Goal: Task Accomplishment & Management: Use online tool/utility

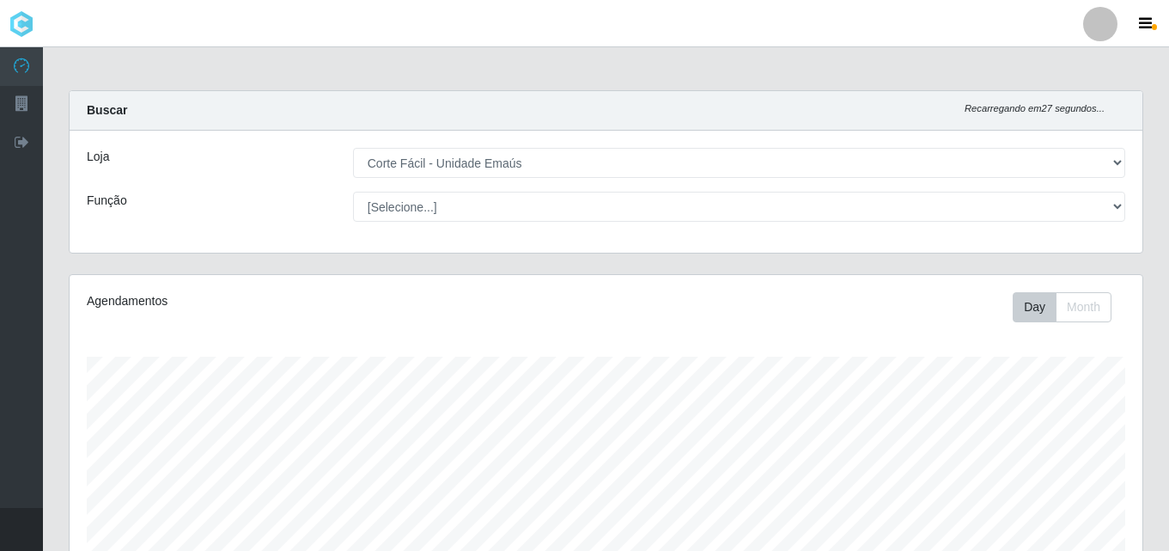
select select "201"
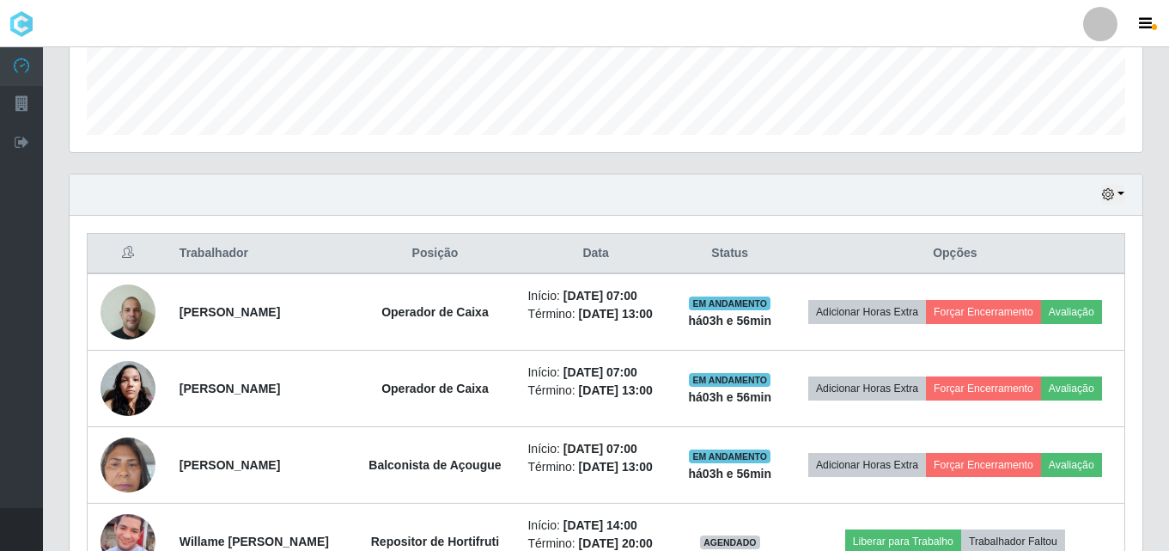
scroll to position [356, 1072]
click at [508, 344] on td "Operador de Caixa" at bounding box center [434, 311] width 165 height 77
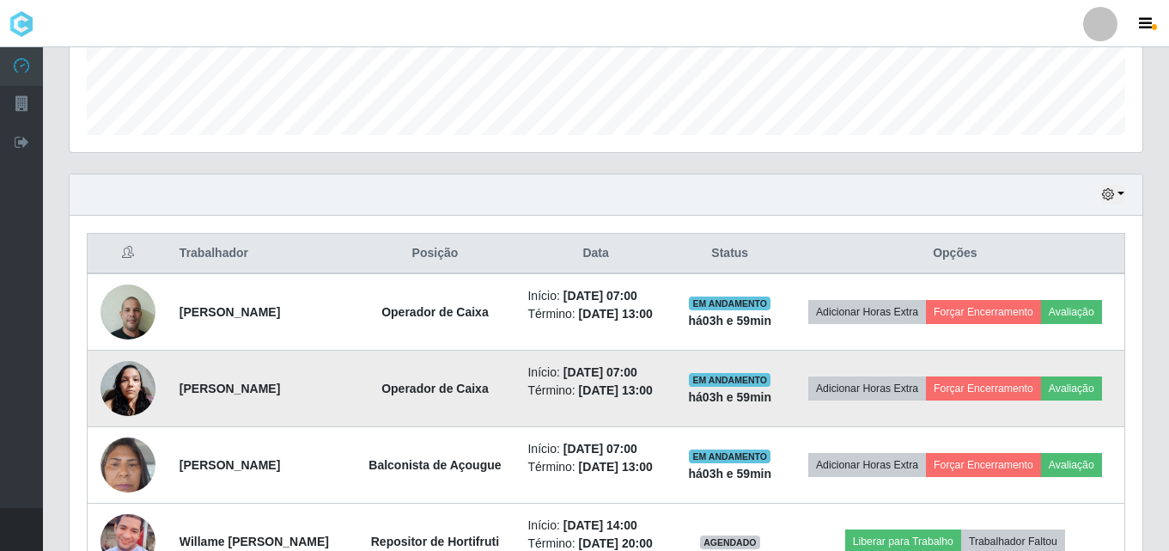
click at [673, 408] on td "Início: [DATE] 07:00 Término: [DATE] 13:00" at bounding box center [595, 388] width 156 height 76
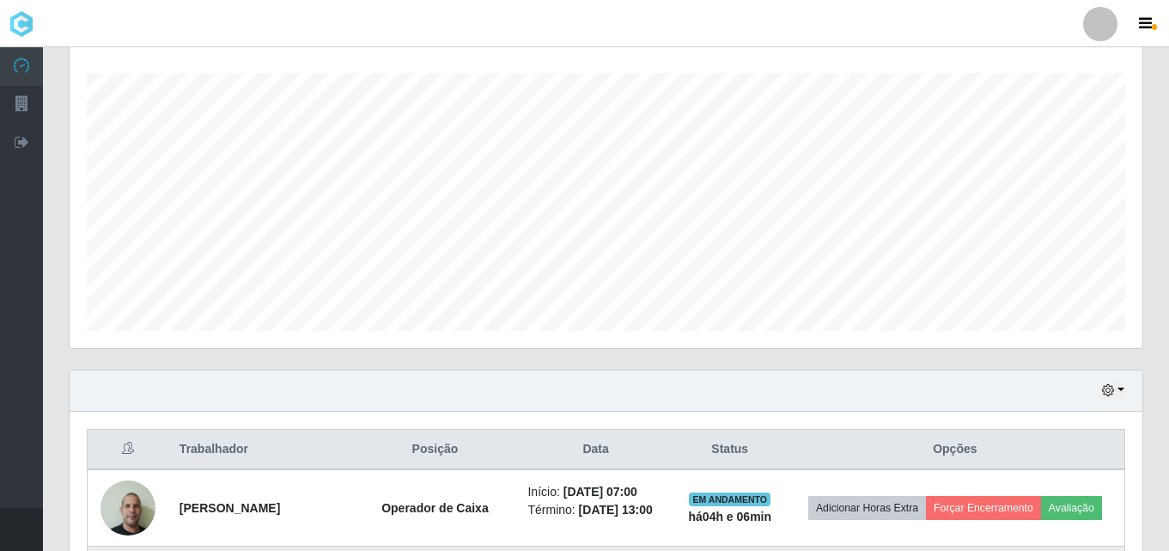
click at [692, 405] on div "Carregando... Buscar Recarregando em 29 segundos... Loja [Selecione...] Corte F…" at bounding box center [606, 311] width 1075 height 1008
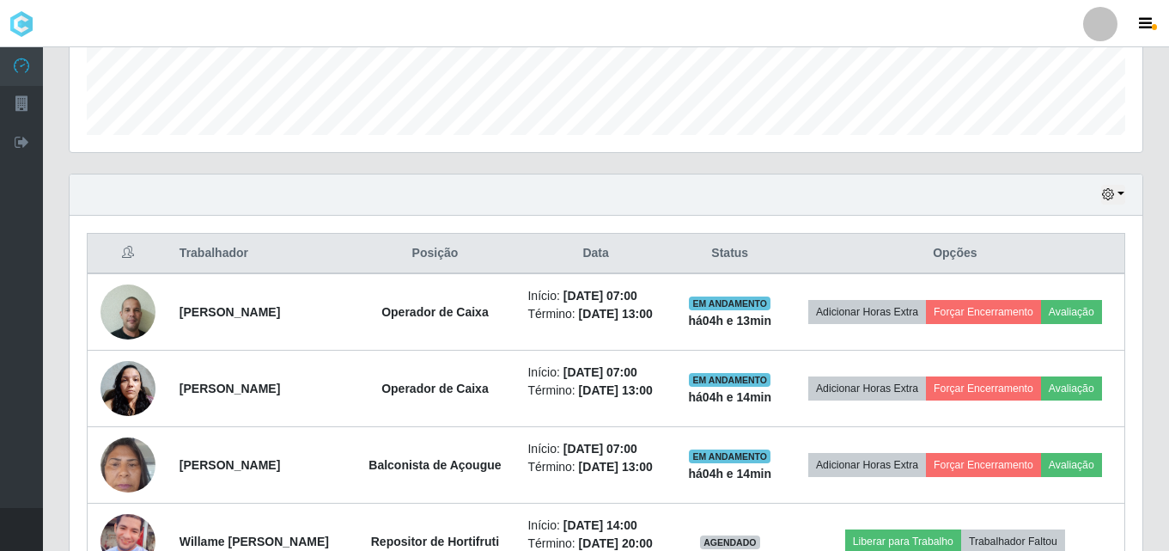
scroll to position [590, 0]
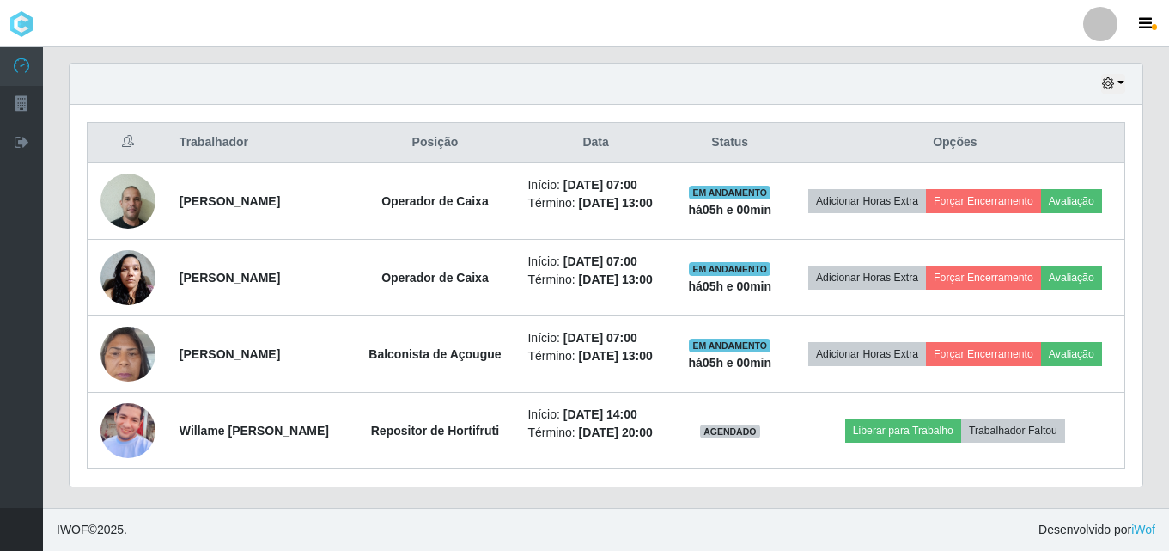
click at [1125, 82] on div "Hoje 1 dia 3 dias 1 Semana Não encerrados" at bounding box center [606, 84] width 1073 height 41
click at [1112, 88] on icon "button" at bounding box center [1108, 83] width 12 height 12
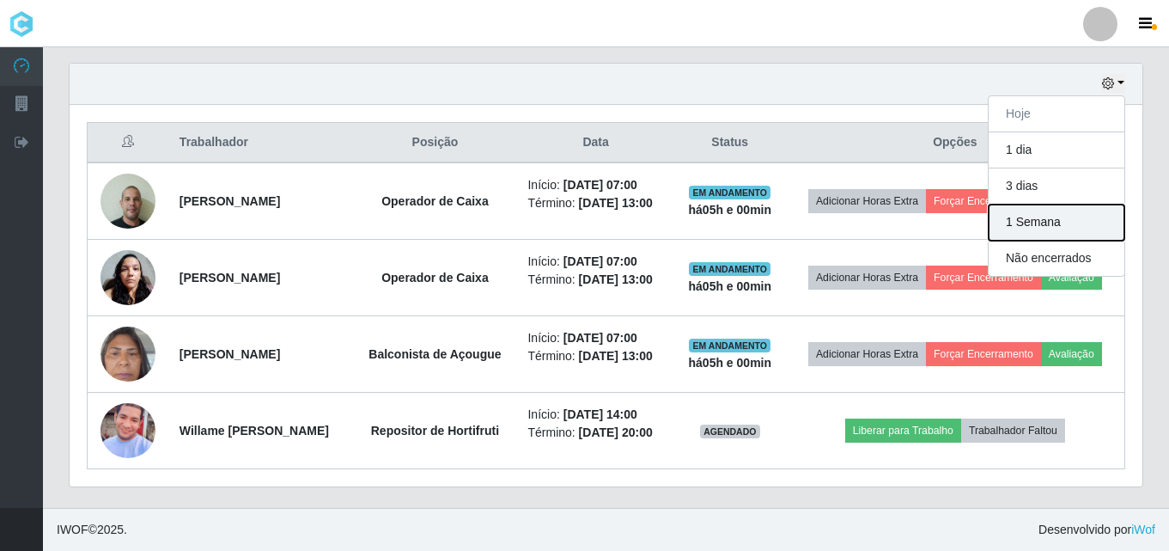
click at [1061, 215] on button "1 Semana" at bounding box center [1057, 222] width 136 height 36
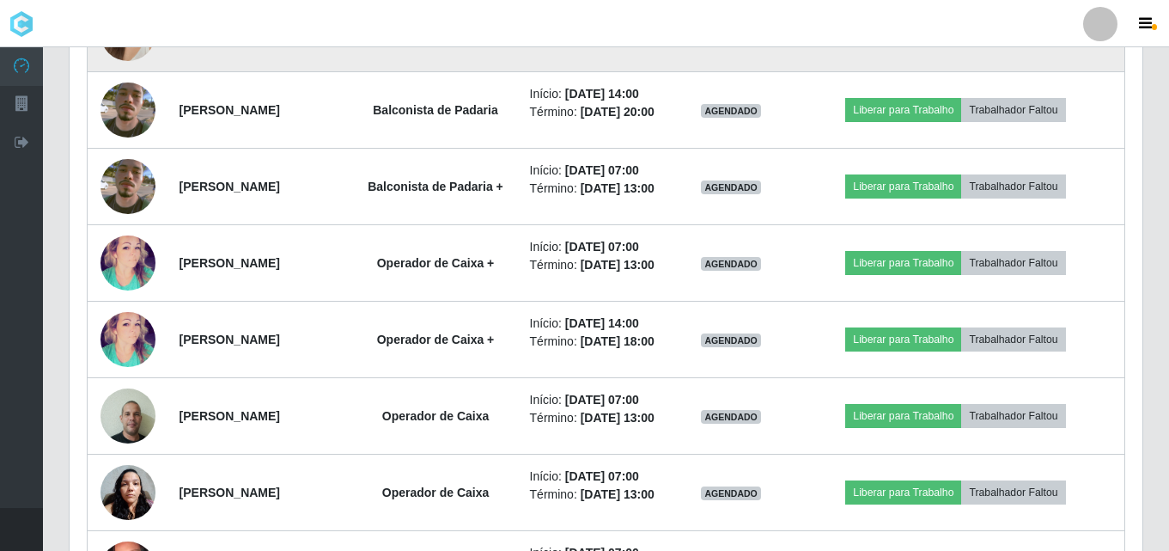
scroll to position [1284, 0]
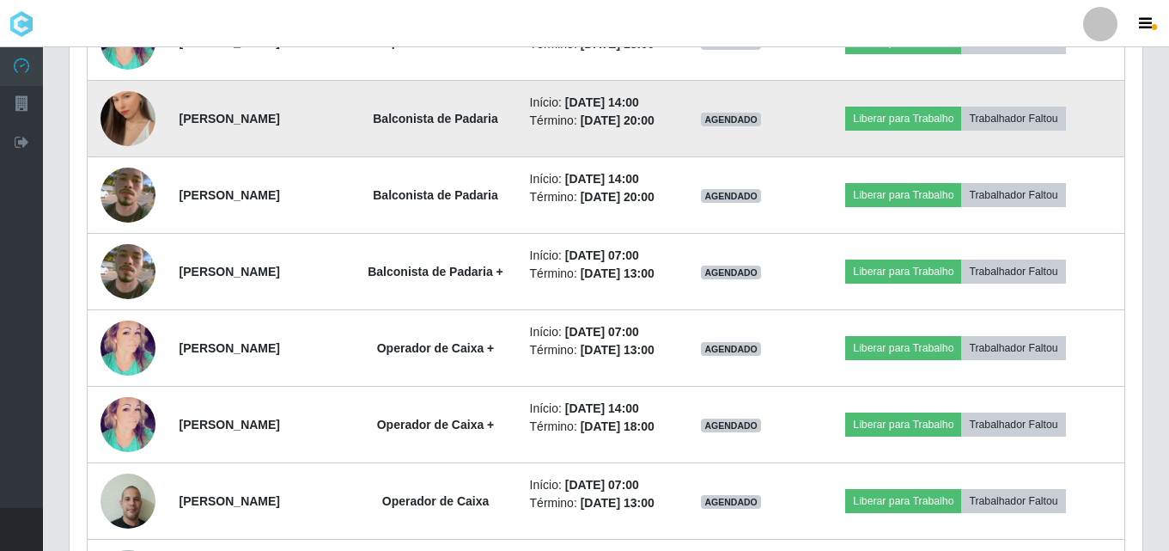
click at [137, 168] on img at bounding box center [128, 119] width 55 height 98
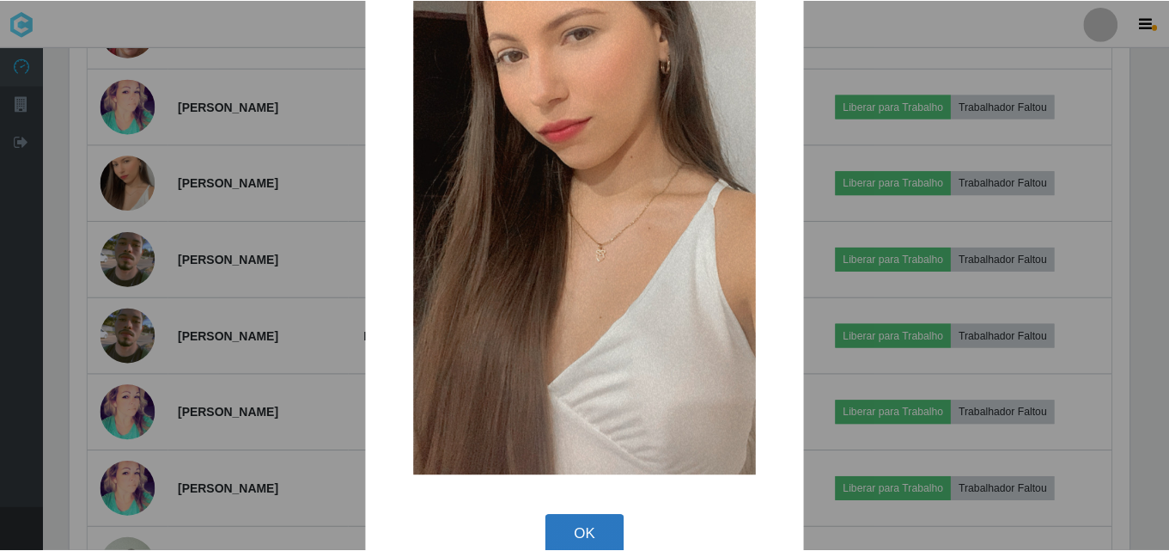
scroll to position [210, 0]
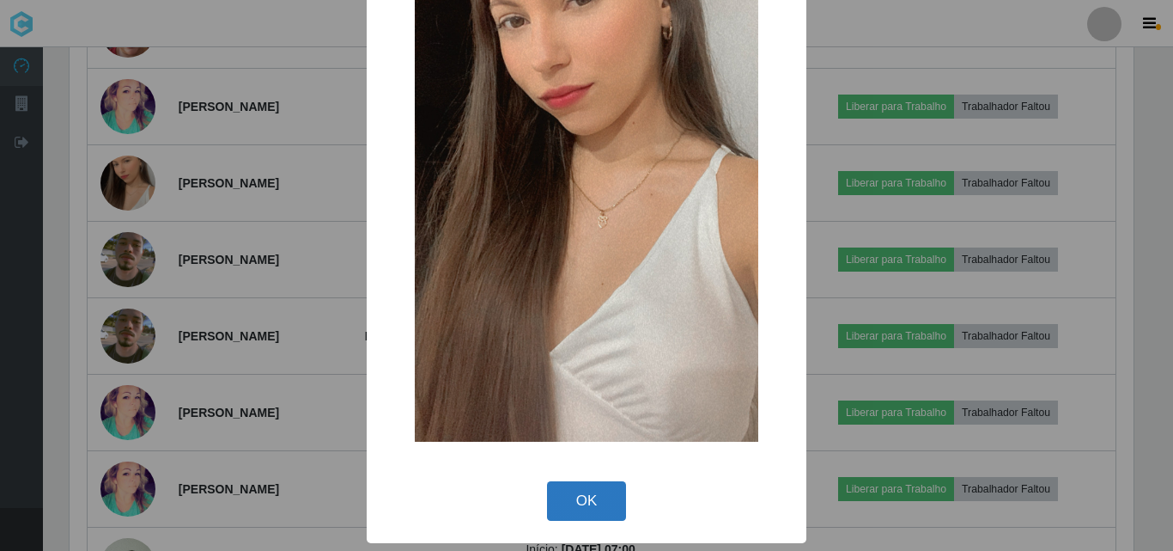
click at [594, 500] on button "OK" at bounding box center [587, 501] width 80 height 40
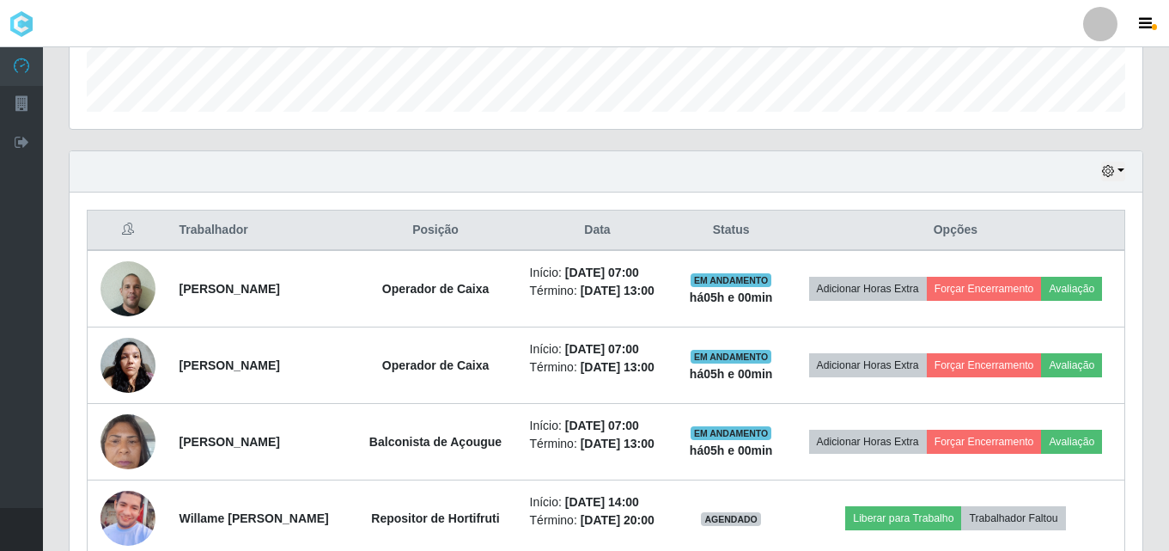
scroll to position [447, 0]
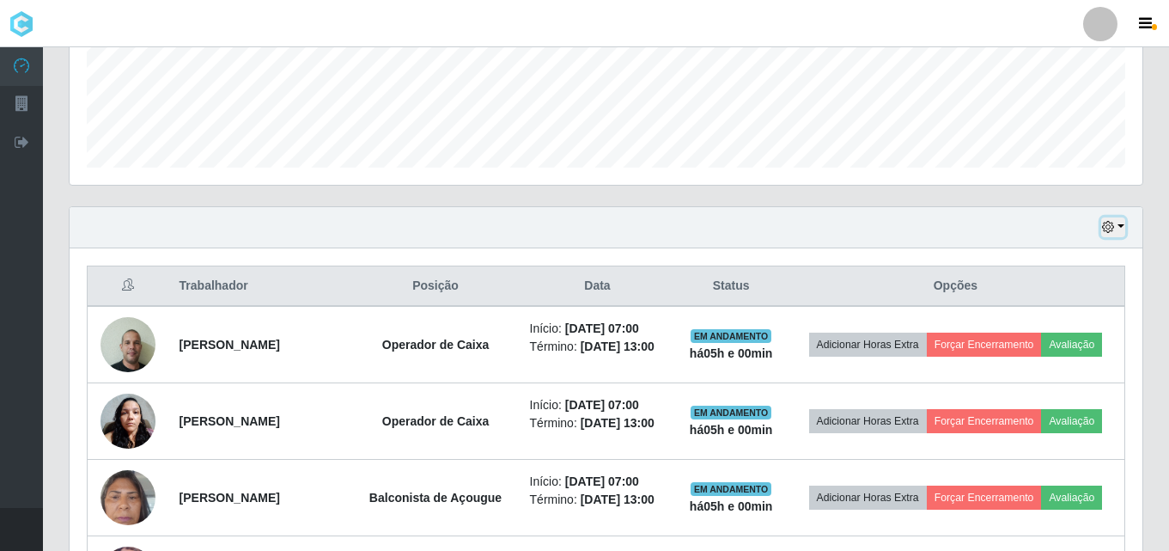
click at [1120, 219] on button "button" at bounding box center [1113, 227] width 24 height 20
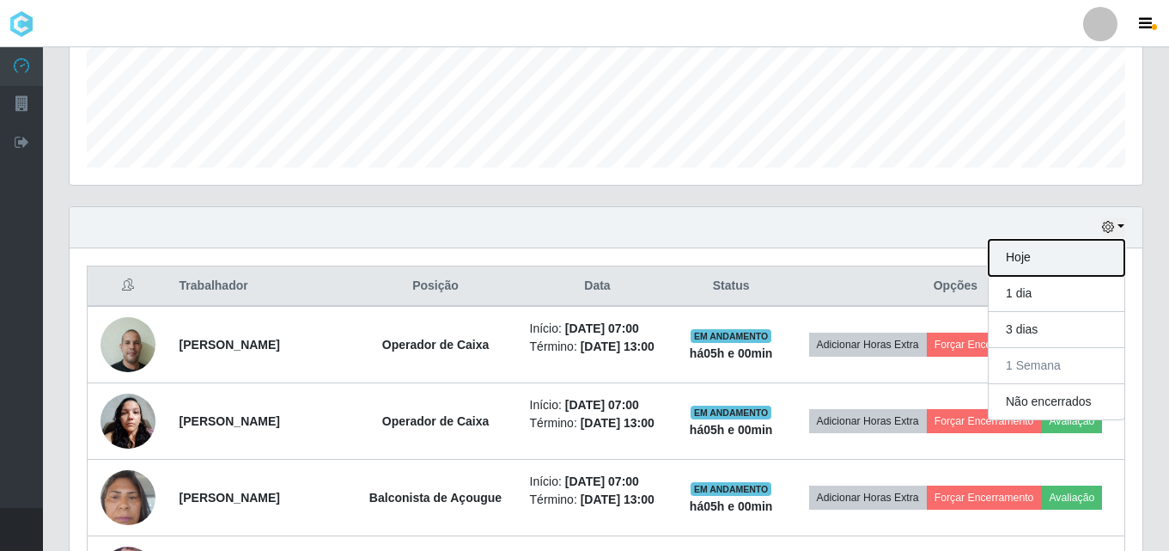
click at [1060, 256] on button "Hoje" at bounding box center [1057, 258] width 136 height 36
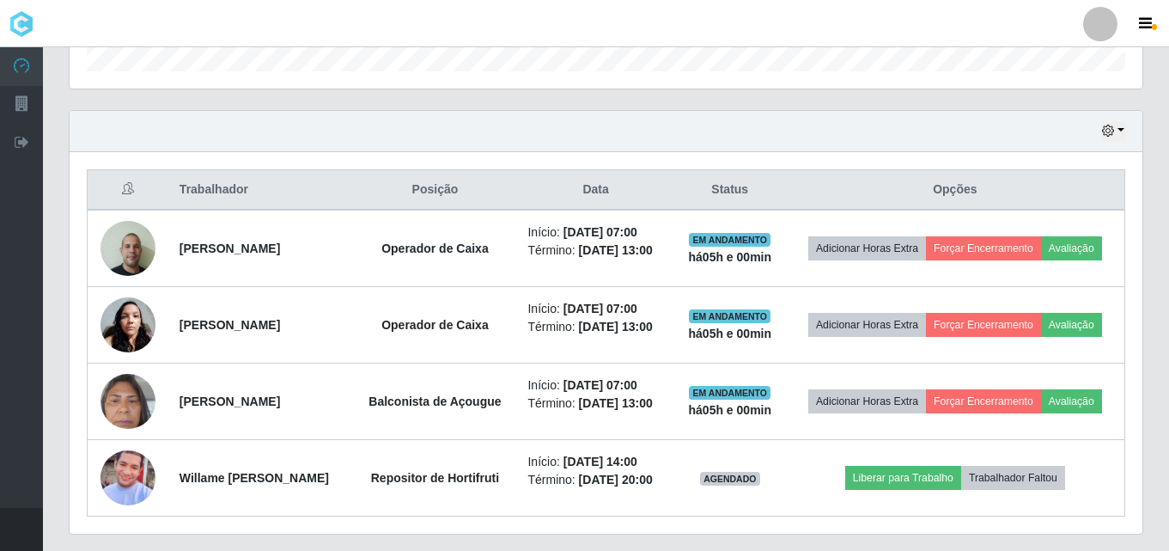
scroll to position [590, 0]
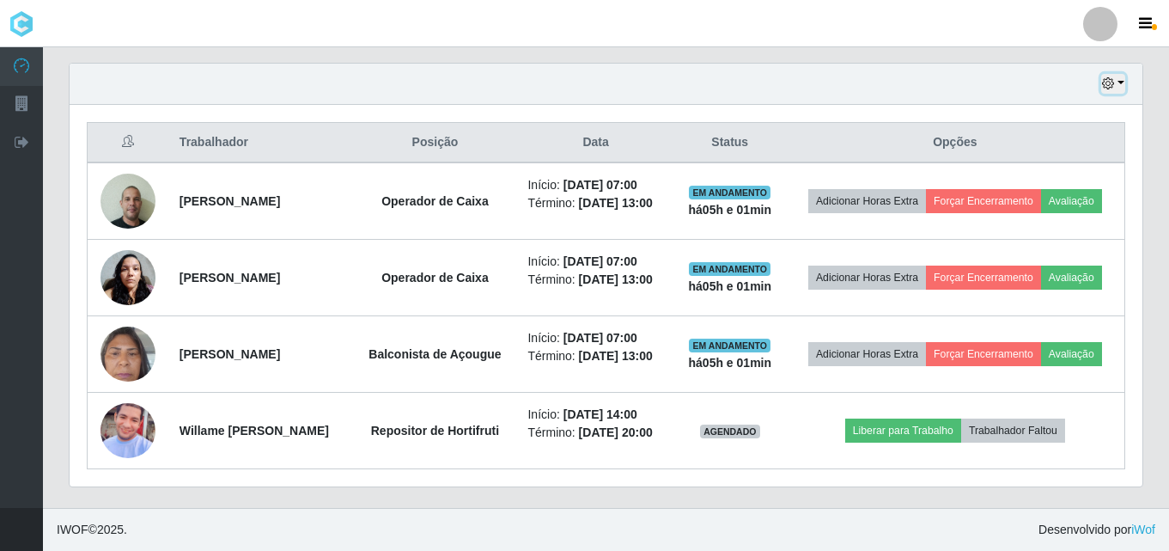
click at [1122, 83] on button "button" at bounding box center [1113, 84] width 24 height 20
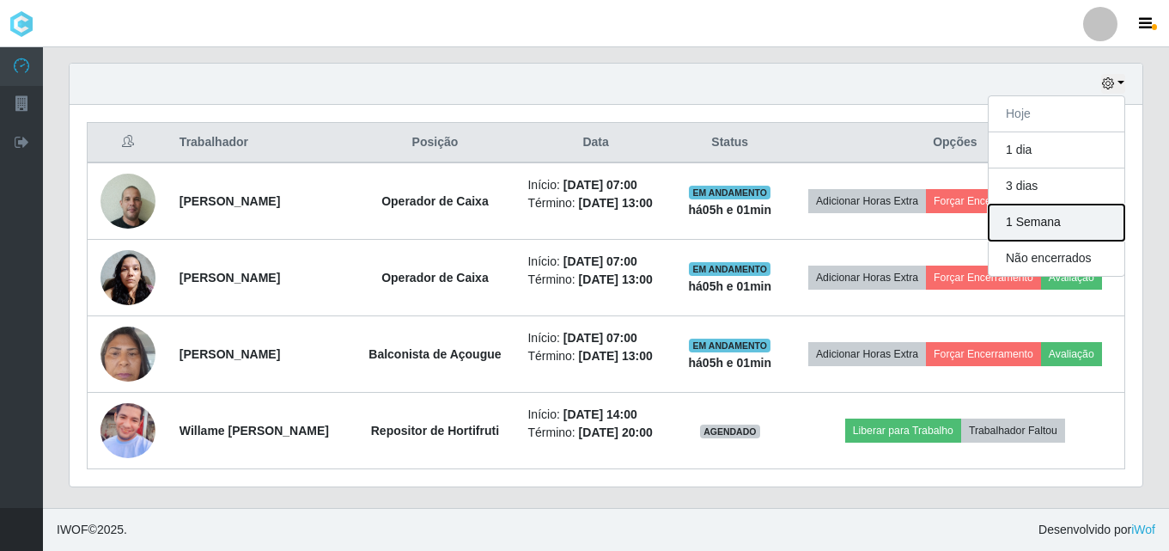
click at [1029, 226] on button "1 Semana" at bounding box center [1057, 222] width 136 height 36
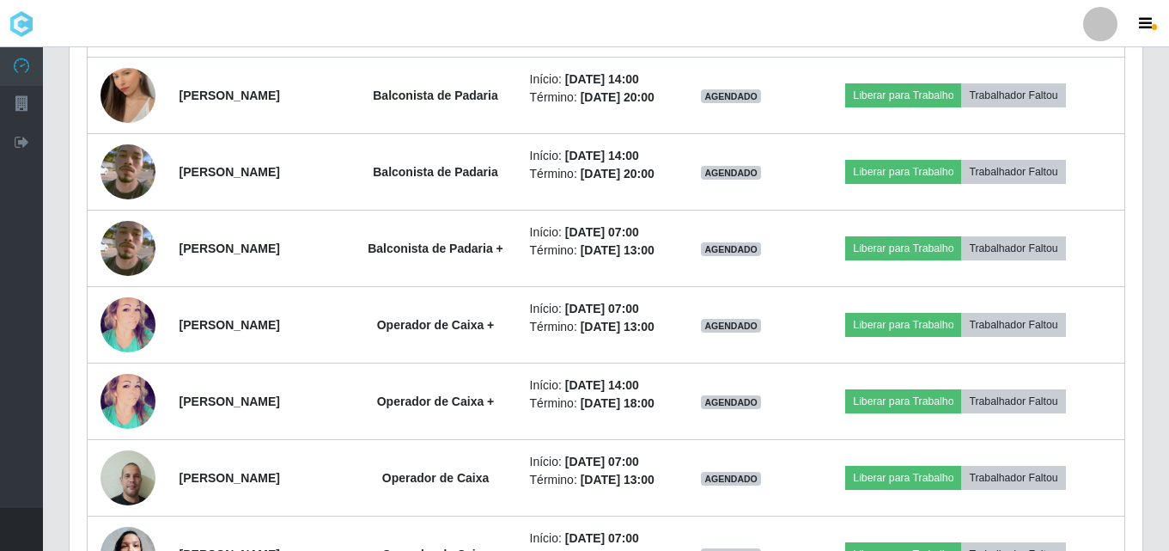
scroll to position [1277, 0]
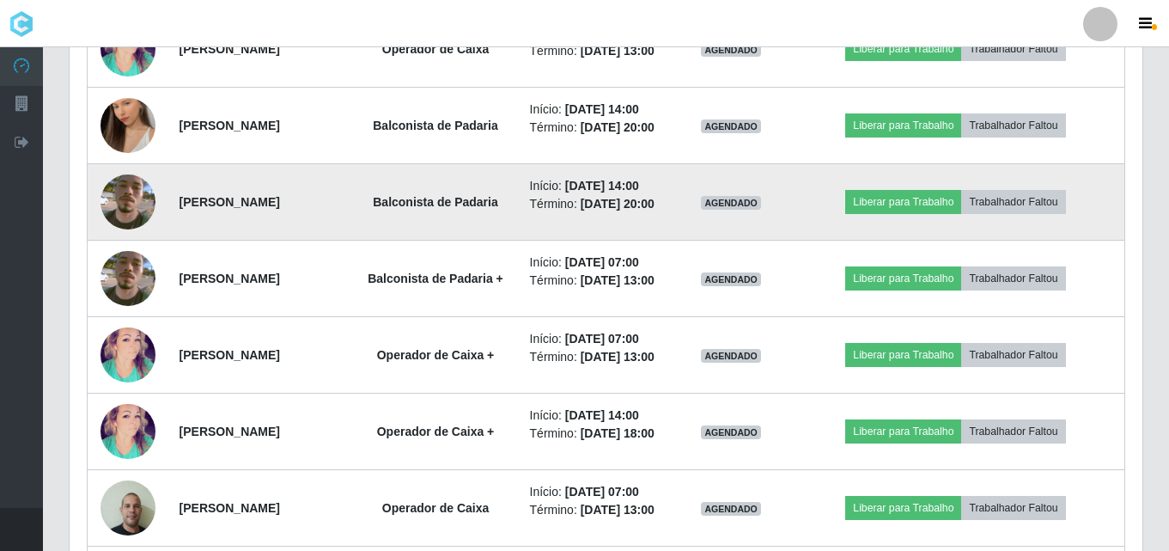
click at [137, 251] on img at bounding box center [128, 202] width 55 height 98
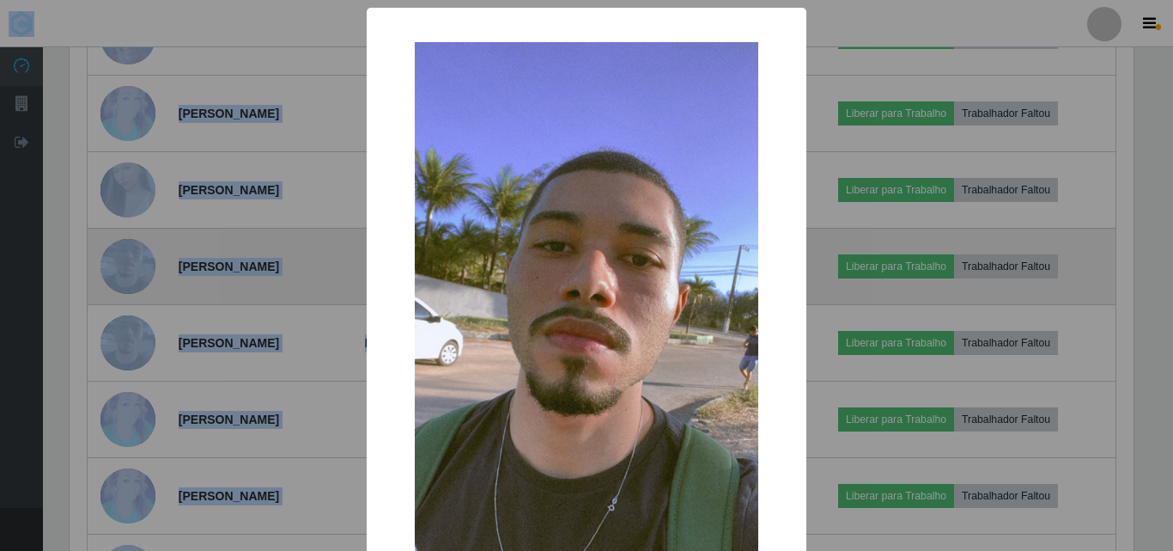
click at [137, 324] on div "× OK Cancel" at bounding box center [586, 275] width 1173 height 551
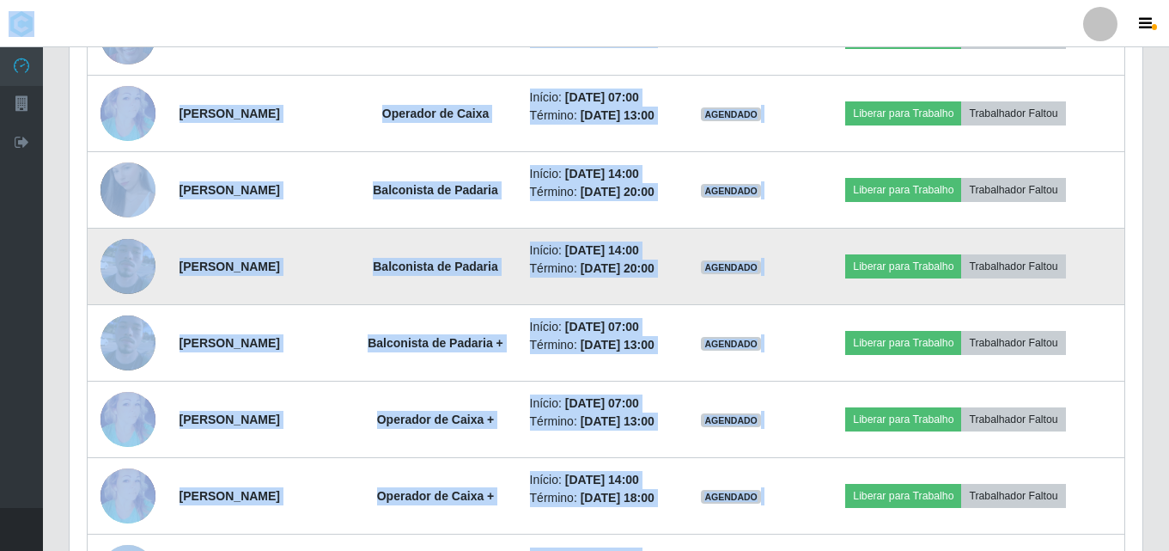
scroll to position [356, 1073]
click at [127, 315] on img at bounding box center [128, 266] width 55 height 98
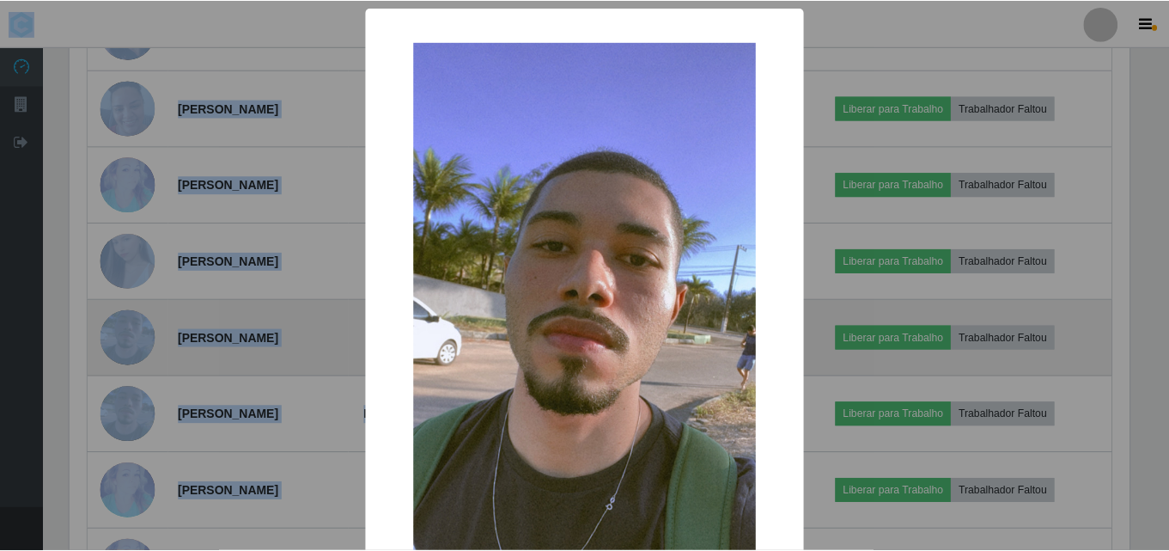
scroll to position [356, 1064]
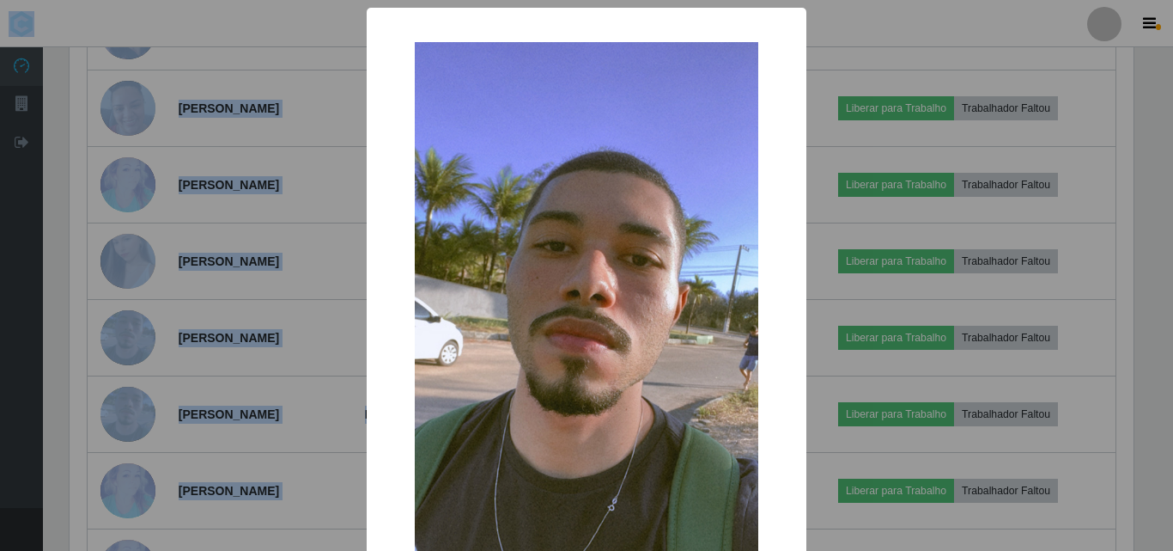
click at [863, 30] on div "× OK Cancel" at bounding box center [586, 275] width 1173 height 551
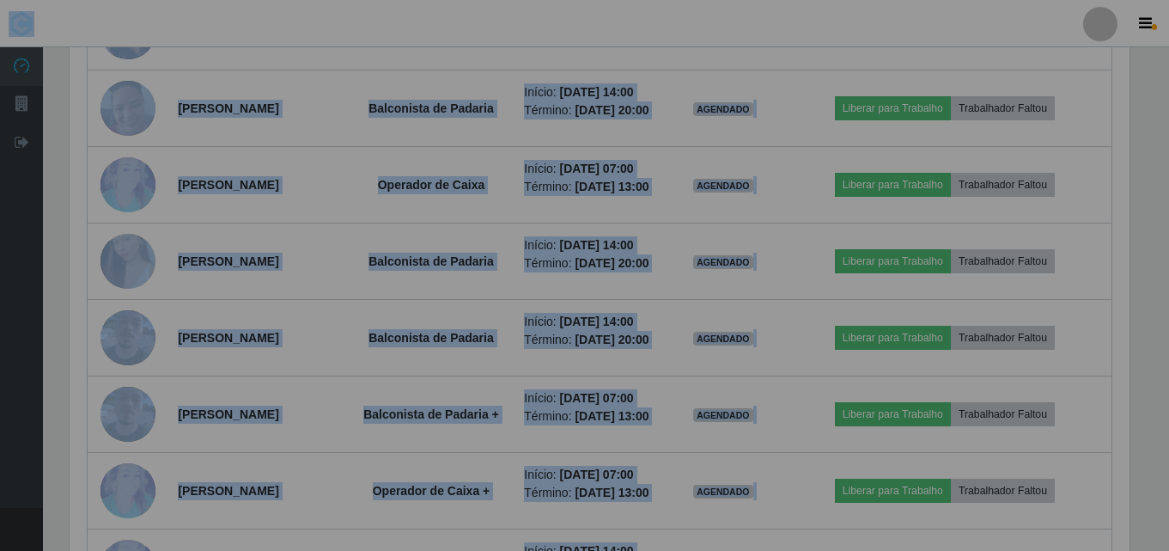
scroll to position [356, 1073]
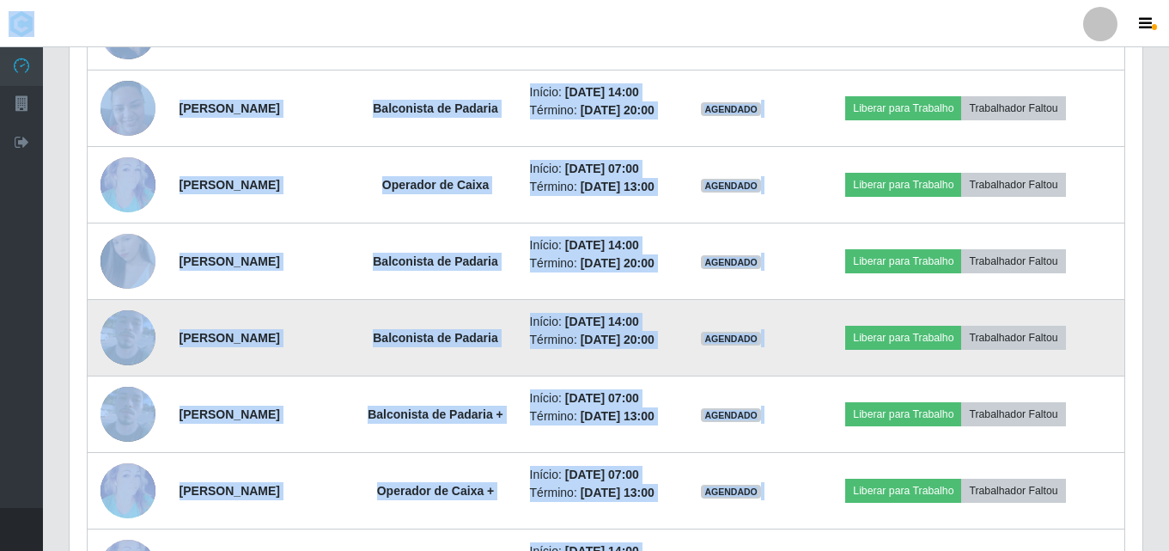
click at [141, 387] on img at bounding box center [128, 338] width 55 height 98
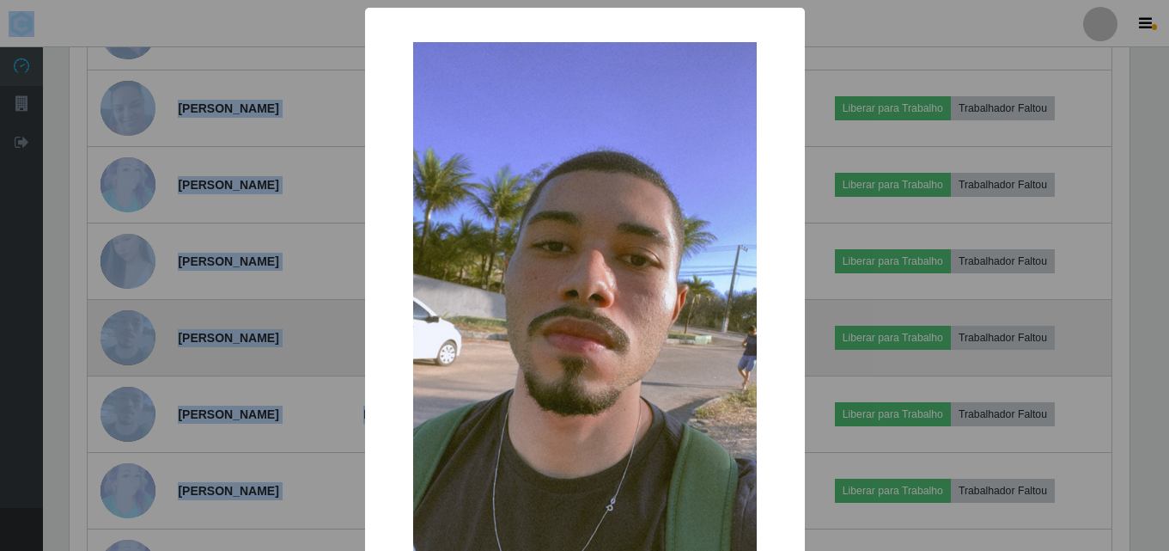
scroll to position [356, 1064]
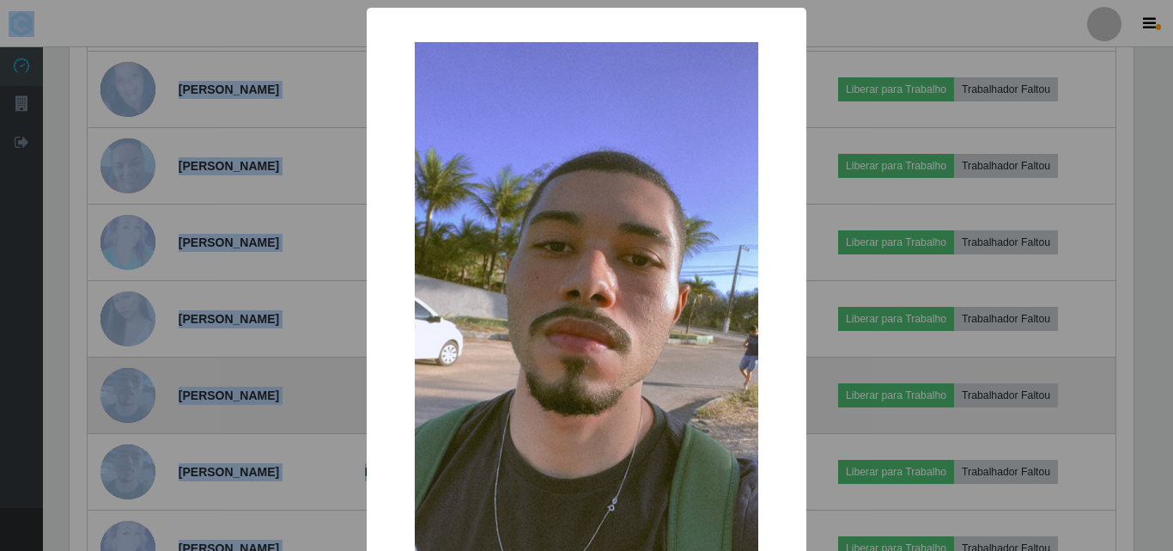
click at [141, 446] on div "× OK Cancel" at bounding box center [586, 275] width 1173 height 551
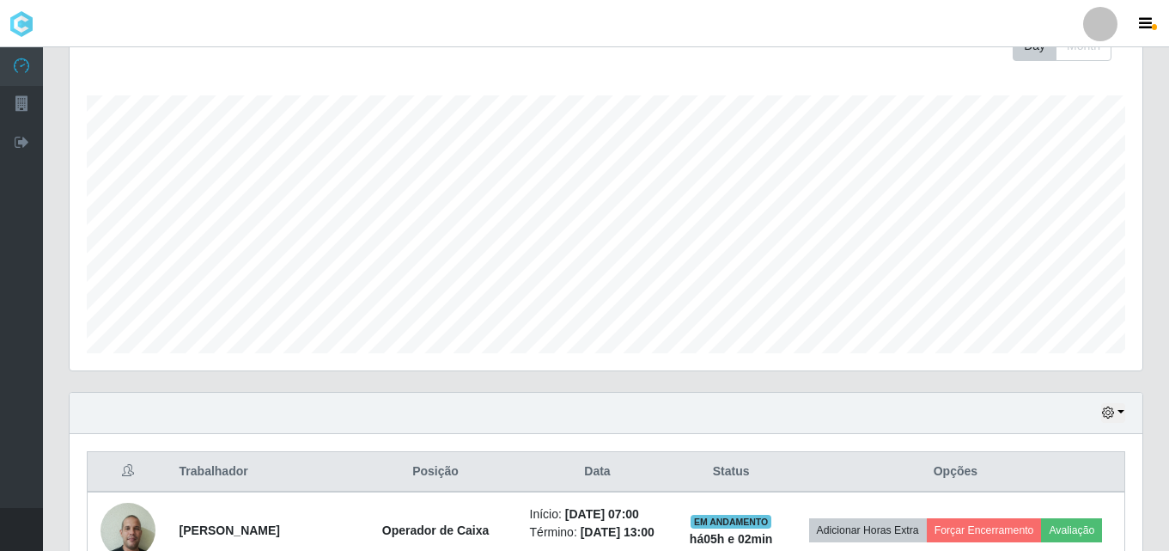
scroll to position [344, 0]
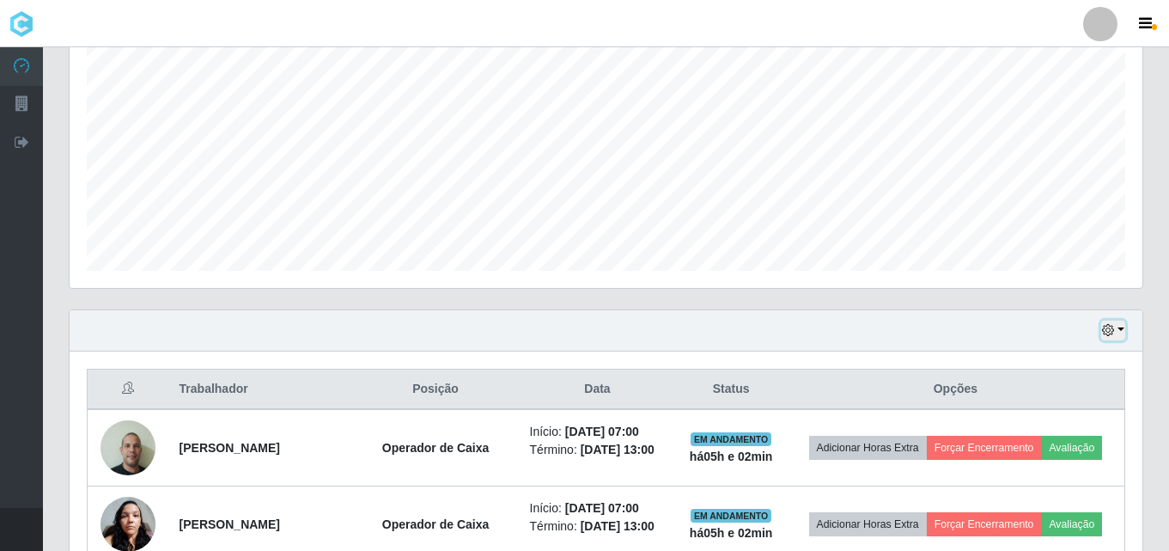
click at [1124, 332] on button "button" at bounding box center [1113, 330] width 24 height 20
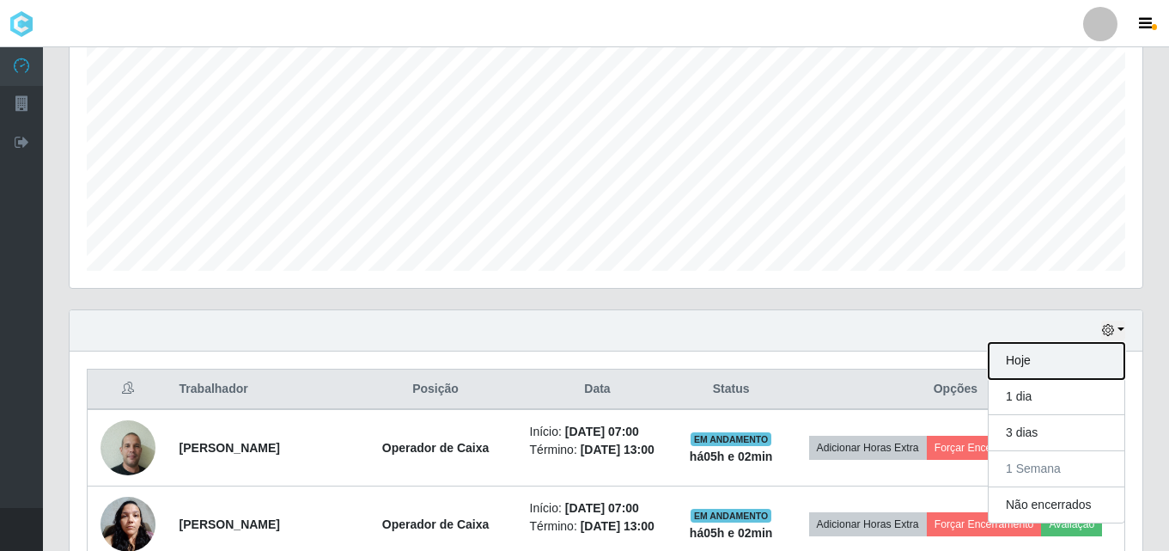
click at [1074, 362] on button "Hoje" at bounding box center [1057, 361] width 136 height 36
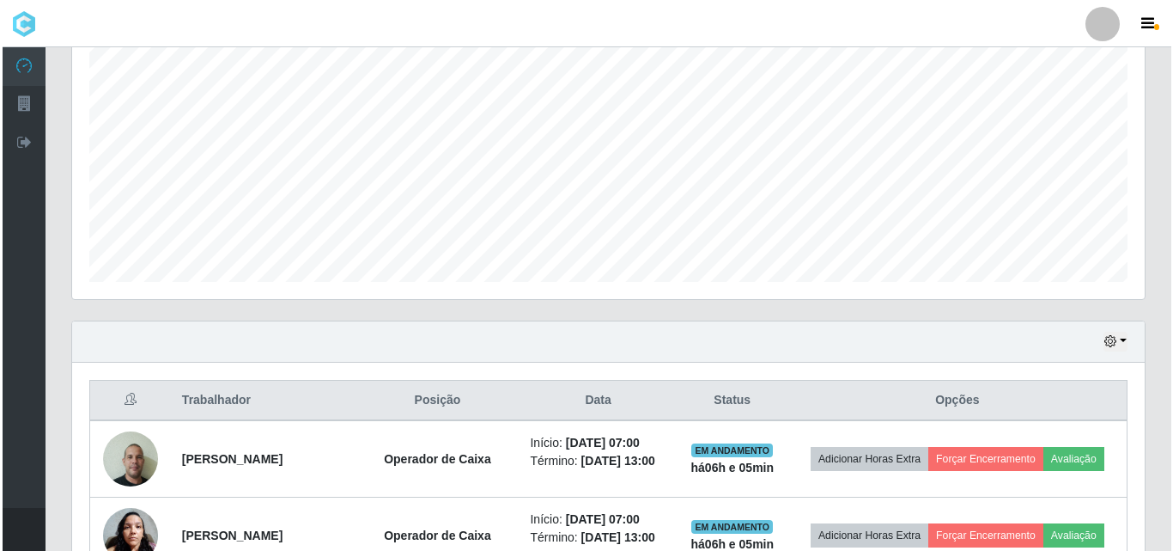
scroll to position [418, 0]
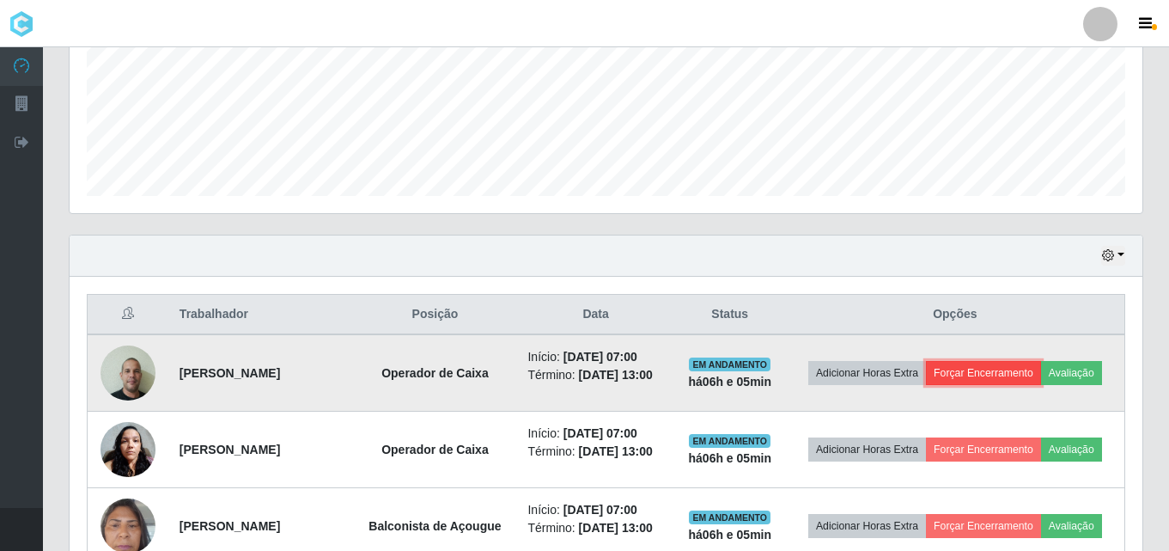
click at [990, 371] on button "Forçar Encerramento" at bounding box center [983, 373] width 115 height 24
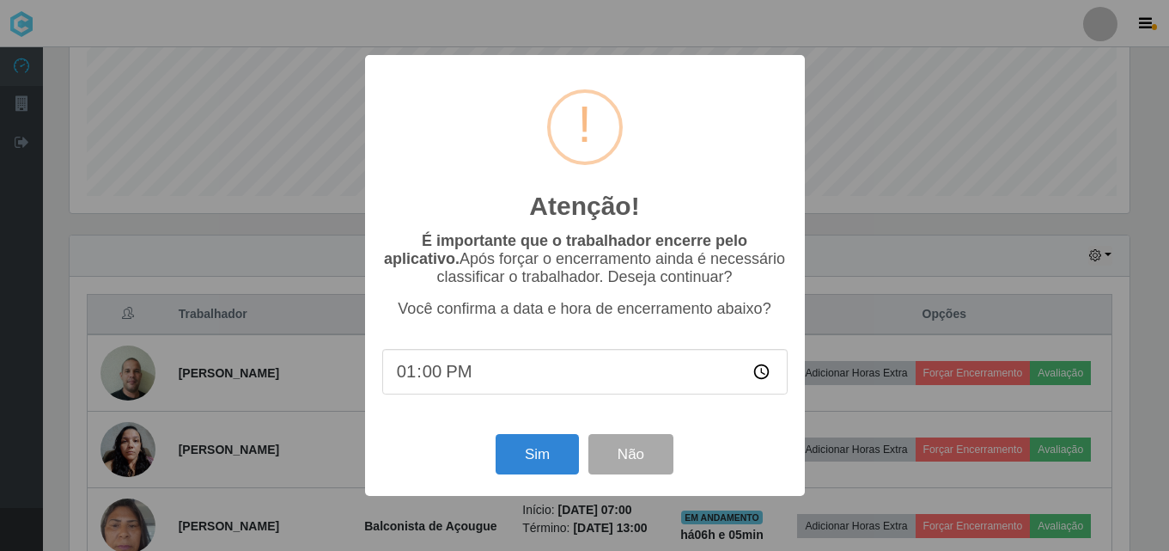
scroll to position [356, 1064]
click at [541, 460] on button "Sim" at bounding box center [538, 454] width 83 height 40
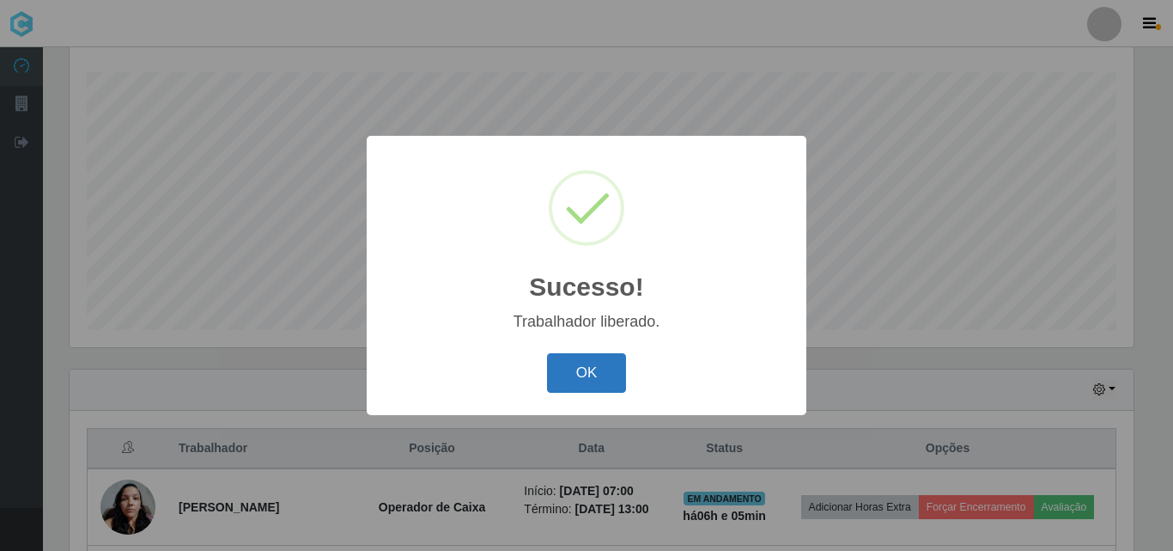
click at [581, 367] on button "OK" at bounding box center [587, 373] width 80 height 40
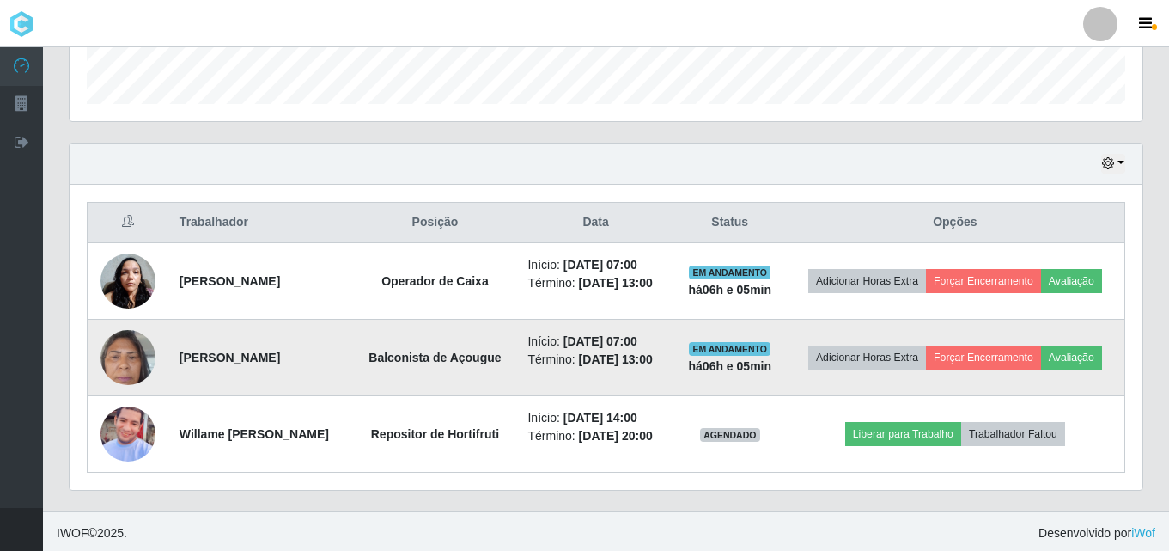
scroll to position [514, 0]
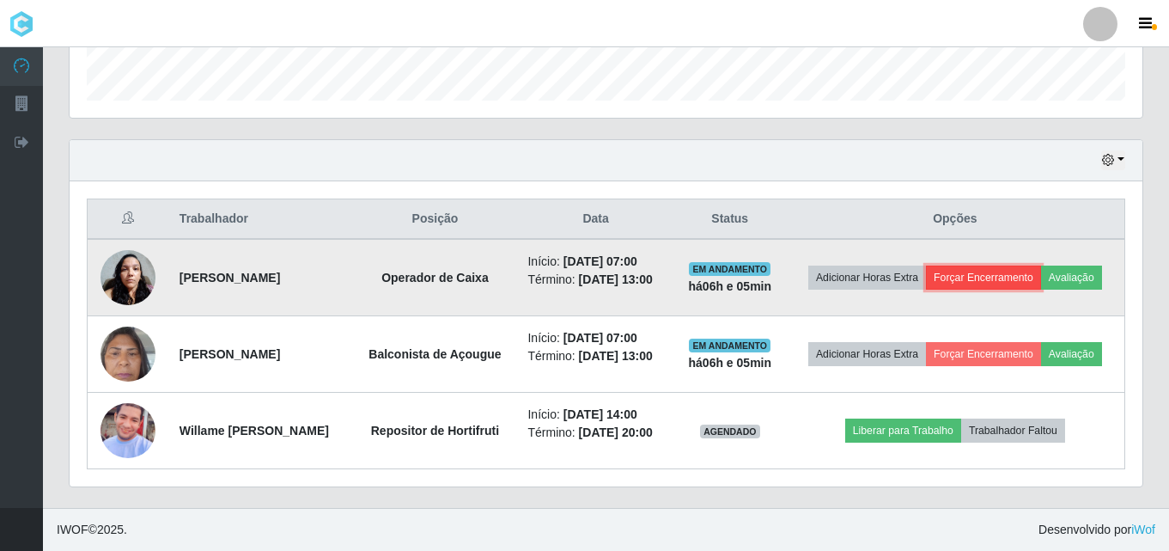
click at [953, 281] on button "Forçar Encerramento" at bounding box center [983, 277] width 115 height 24
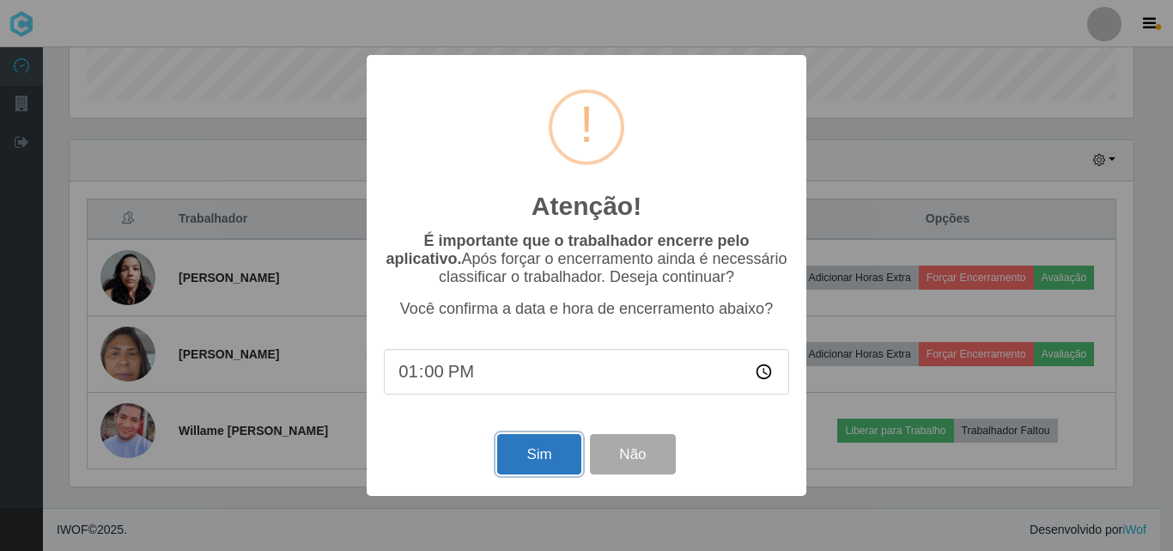
click at [530, 454] on button "Sim" at bounding box center [538, 454] width 83 height 40
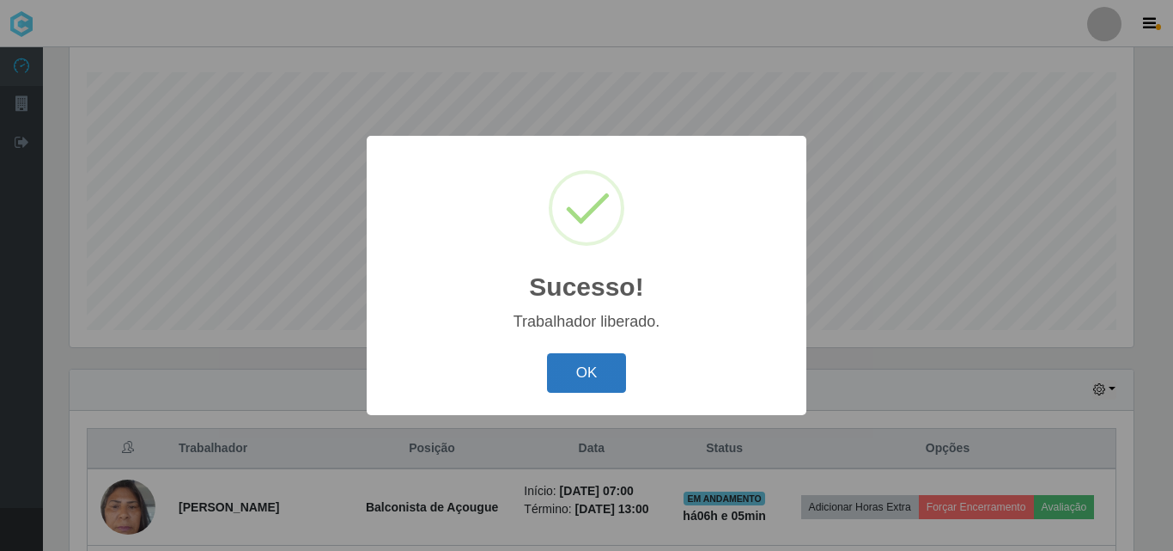
drag, startPoint x: 632, startPoint y: 367, endPoint x: 612, endPoint y: 369, distance: 20.8
click at [628, 368] on div "OK Cancel" at bounding box center [586, 372] width 405 height 49
click at [611, 369] on button "OK" at bounding box center [587, 373] width 80 height 40
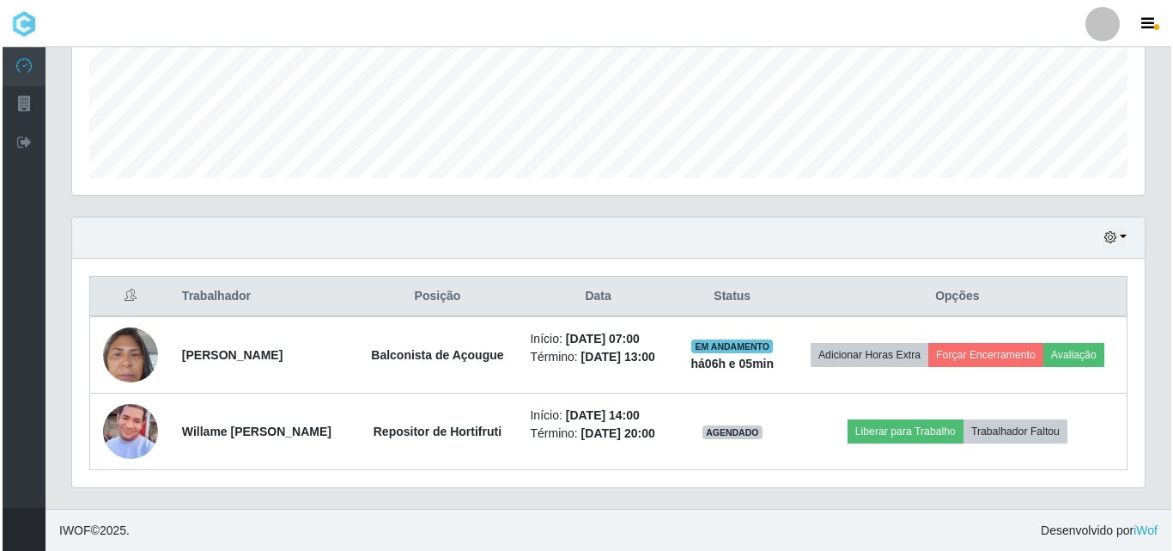
scroll to position [437, 0]
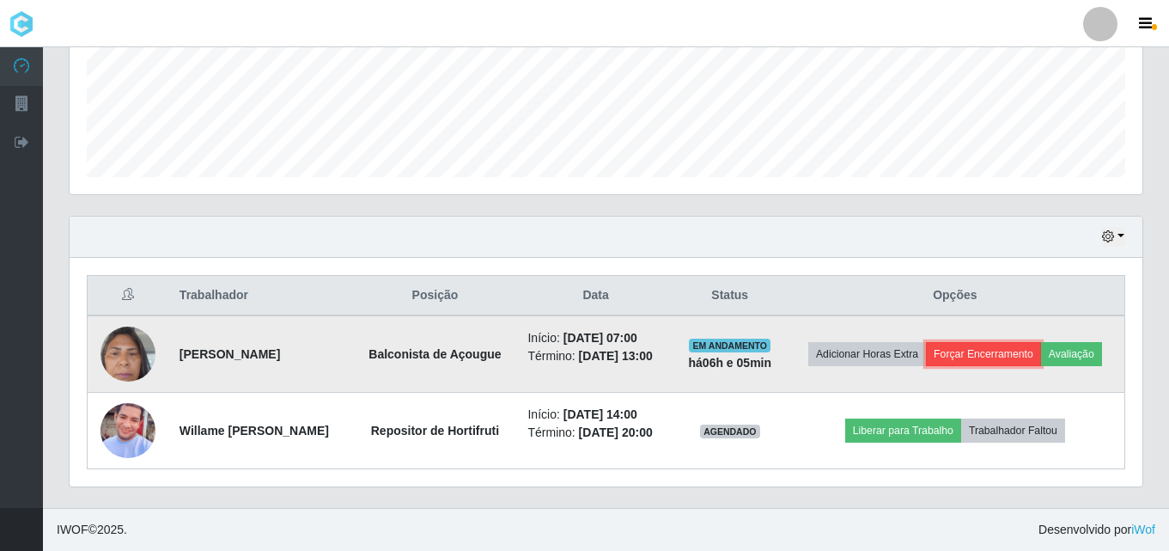
click at [973, 353] on button "Forçar Encerramento" at bounding box center [983, 354] width 115 height 24
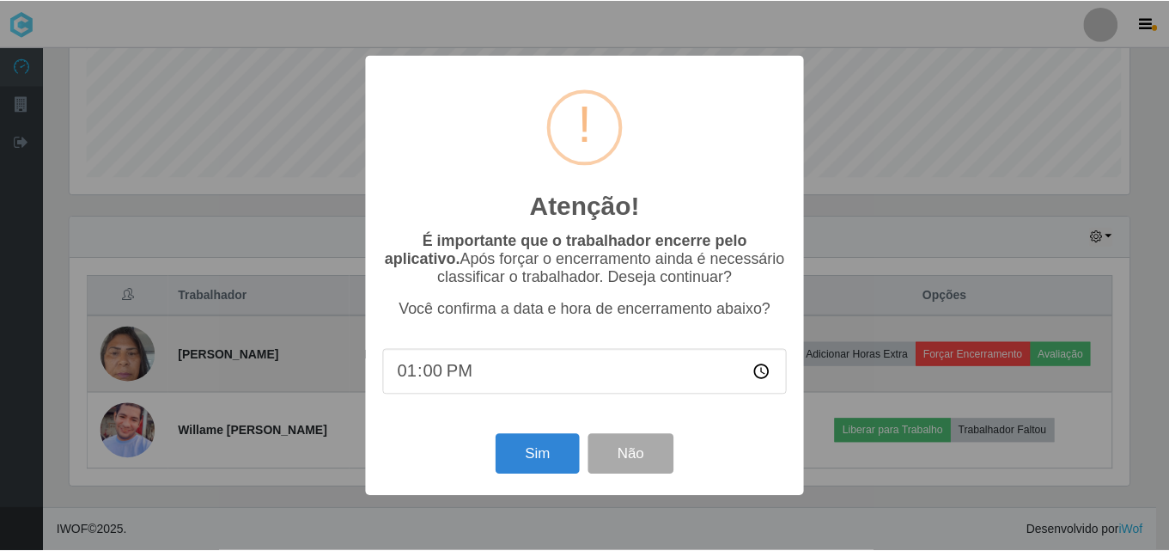
scroll to position [356, 1064]
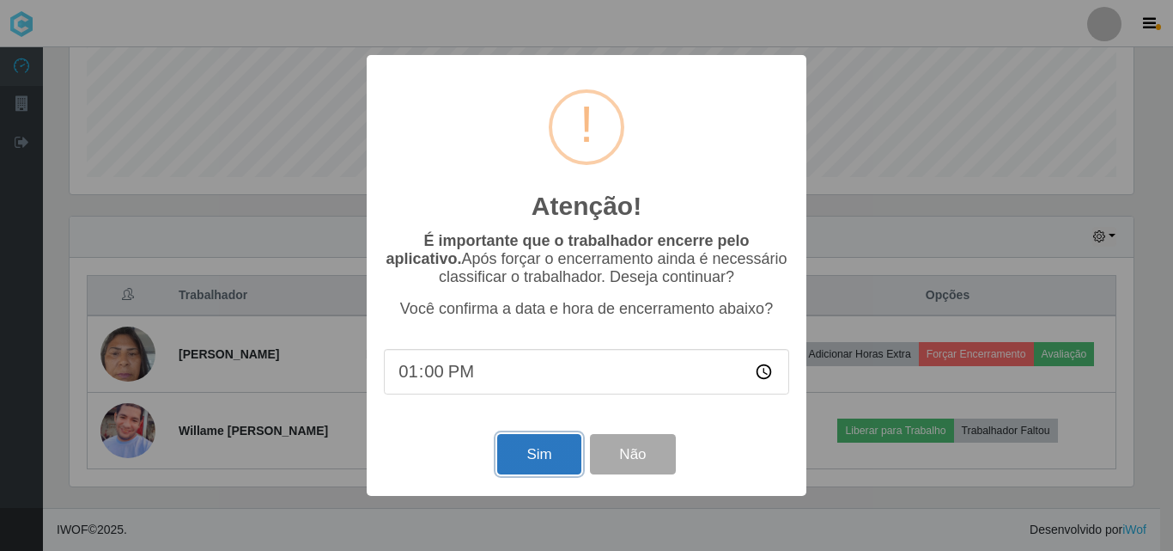
click at [550, 454] on button "Sim" at bounding box center [538, 454] width 83 height 40
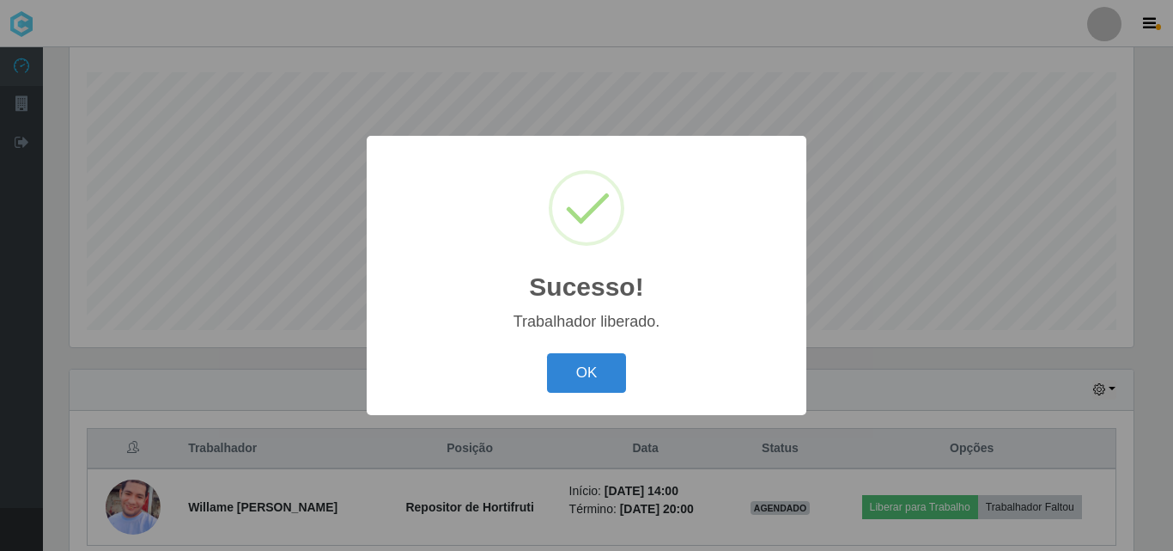
drag, startPoint x: 596, startPoint y: 368, endPoint x: 624, endPoint y: 369, distance: 28.4
click at [596, 369] on button "OK" at bounding box center [587, 373] width 80 height 40
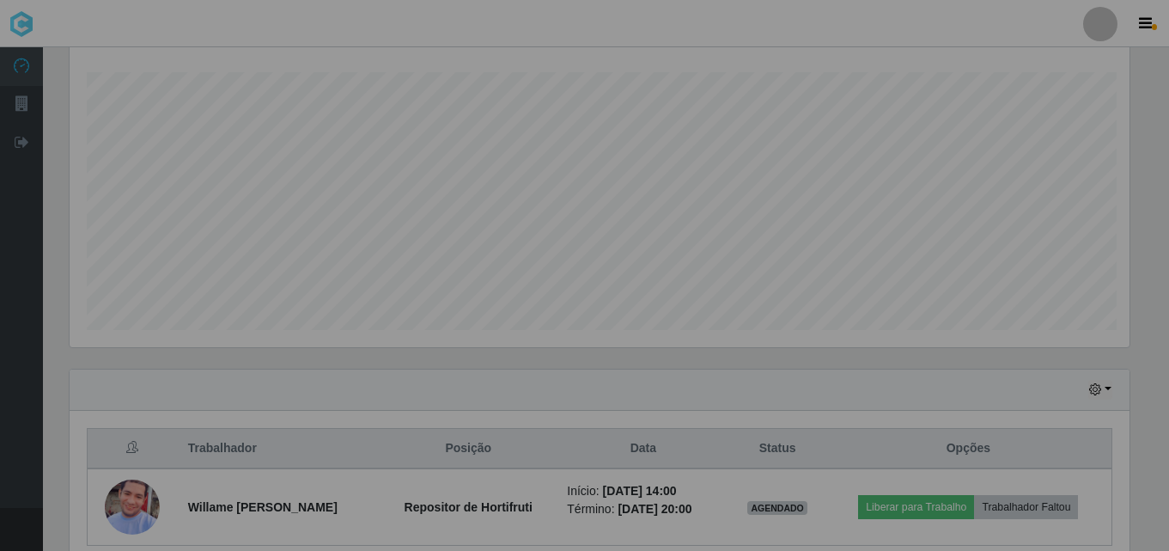
scroll to position [0, 0]
